Goal: Navigation & Orientation: Find specific page/section

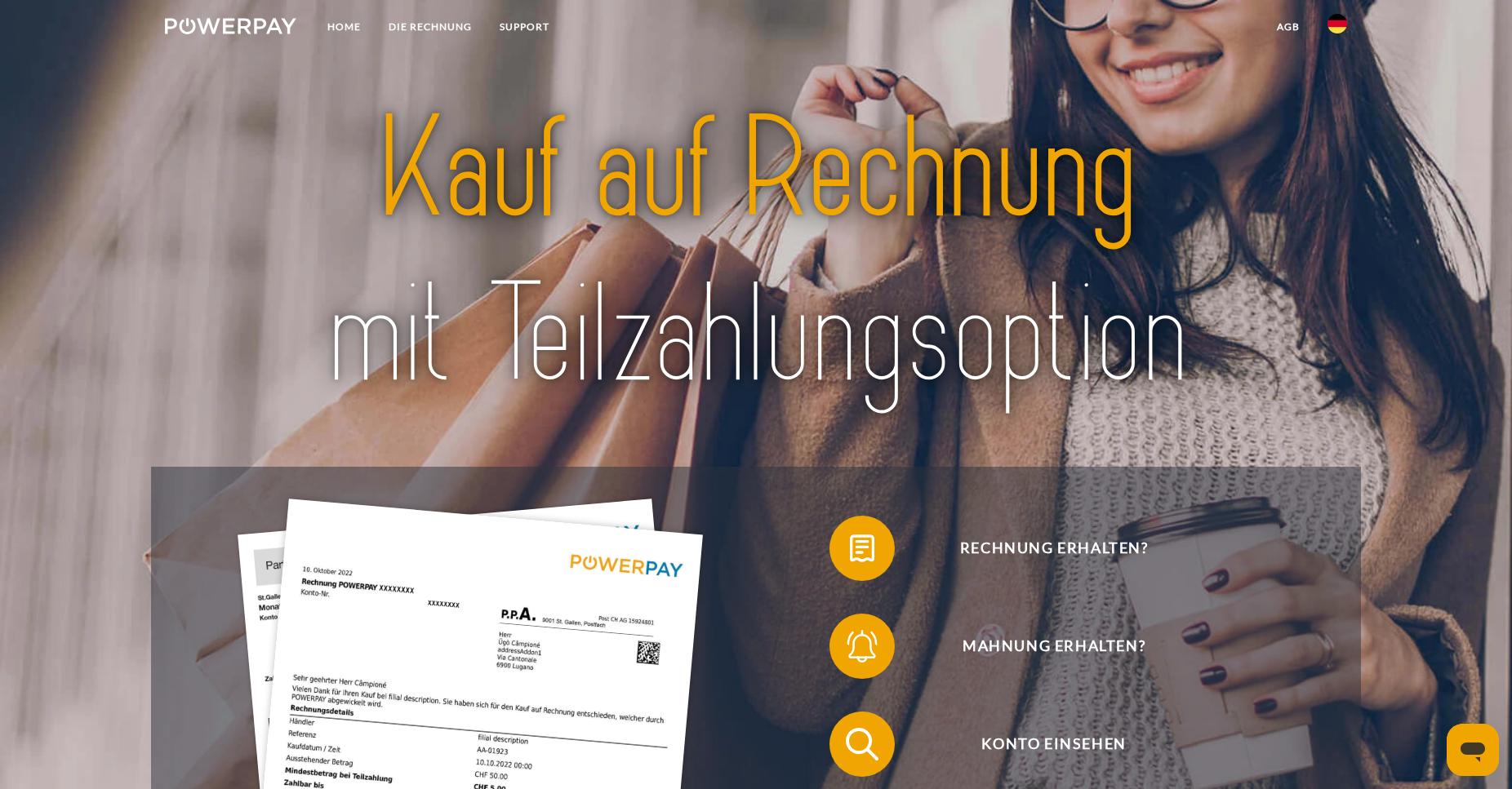
click at [1327, 26] on img at bounding box center [1337, 23] width 19 height 19
click at [1336, 78] on img at bounding box center [1337, 76] width 19 height 19
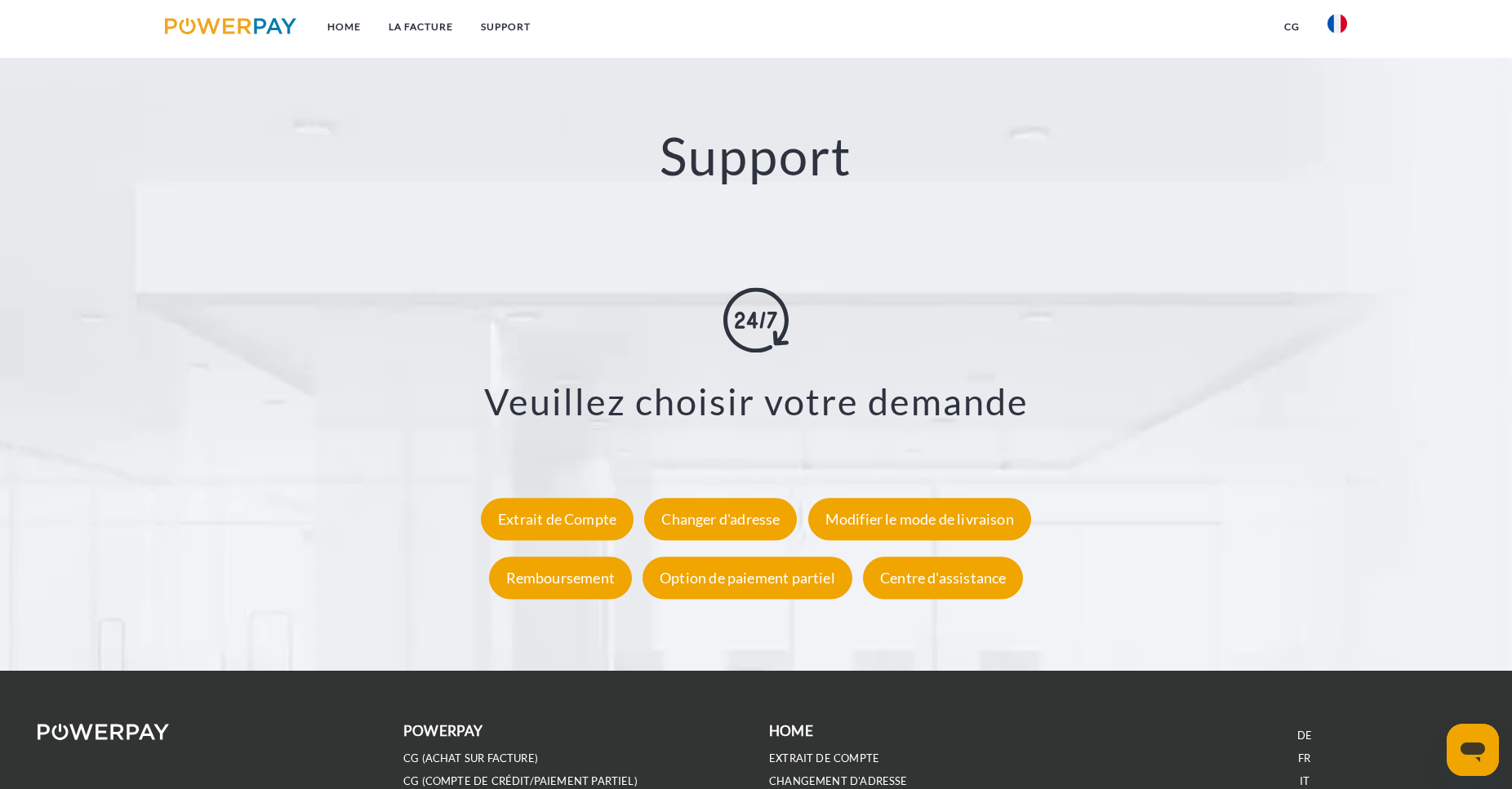
scroll to position [3160, 0]
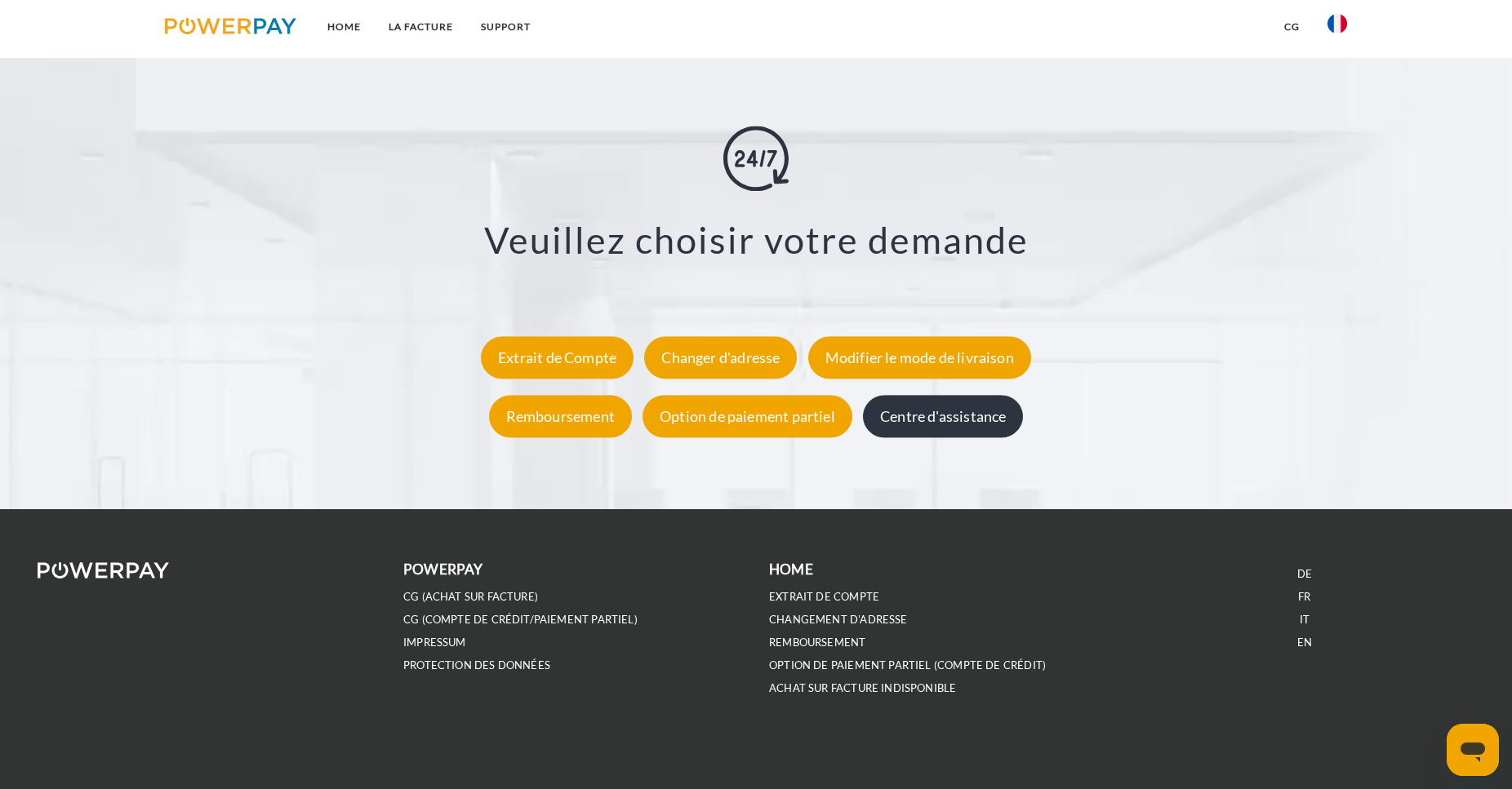
click at [883, 433] on div "Centre d'assistance" at bounding box center [942, 416] width 160 height 42
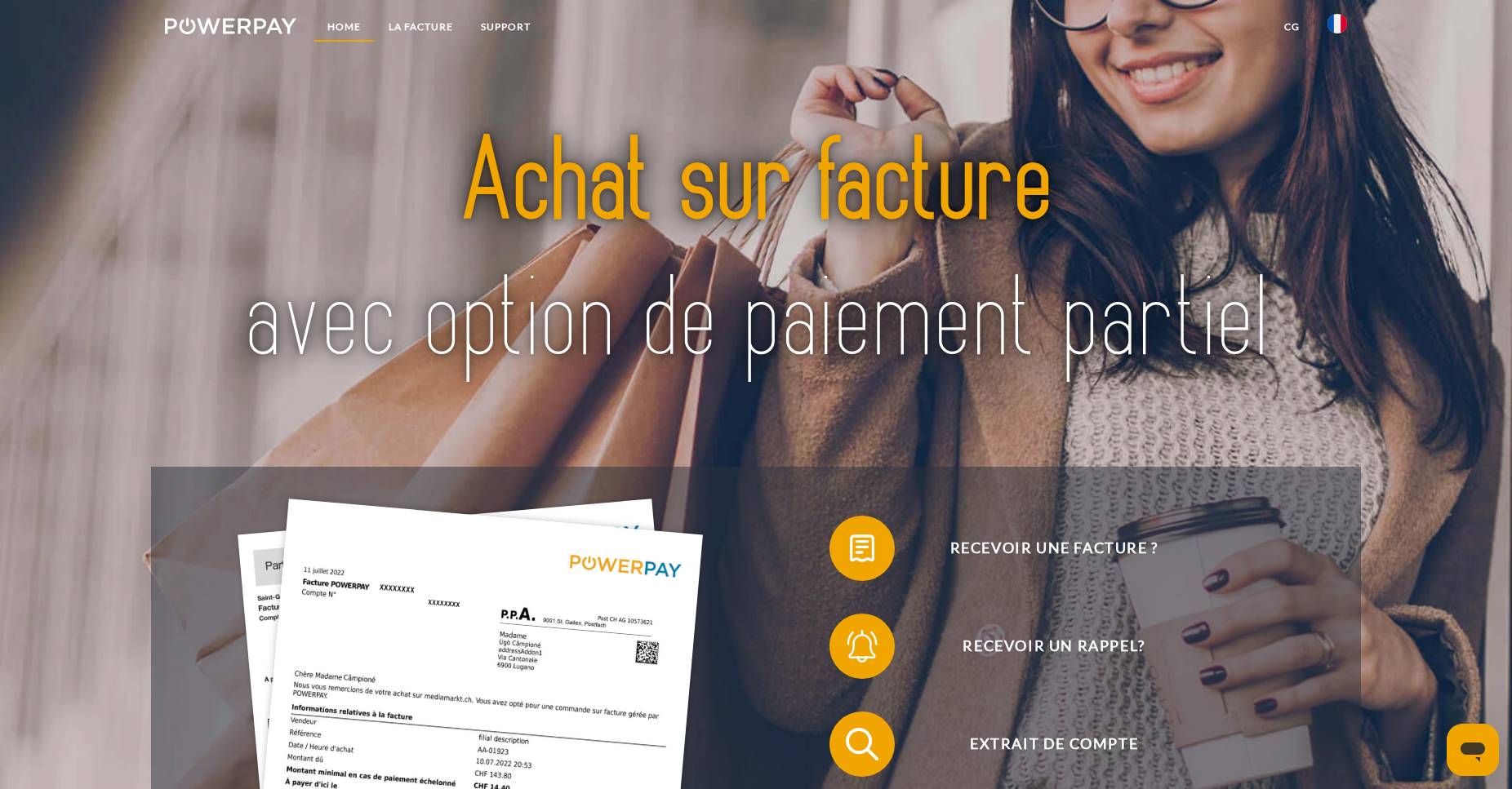
click at [352, 31] on link "Home" at bounding box center [344, 26] width 61 height 30
click at [242, 28] on img at bounding box center [231, 25] width 131 height 16
